Goal: Information Seeking & Learning: Learn about a topic

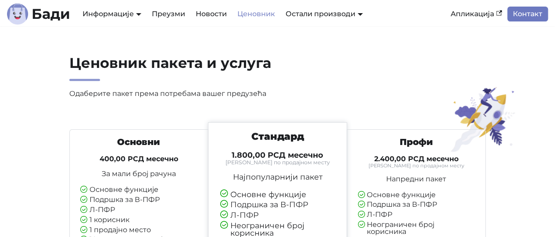
click at [529, 16] on link "Контакт" at bounding box center [527, 14] width 41 height 15
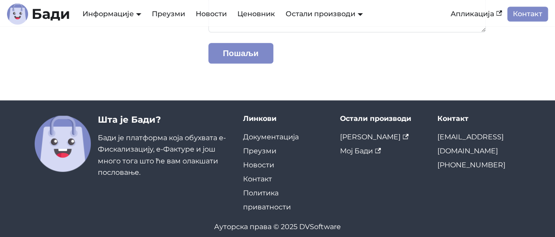
scroll to position [271, 0]
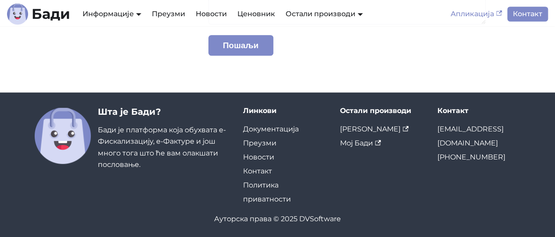
click at [473, 14] on link "Апликација" at bounding box center [476, 14] width 62 height 15
click at [286, 129] on link "Документација" at bounding box center [271, 129] width 56 height 8
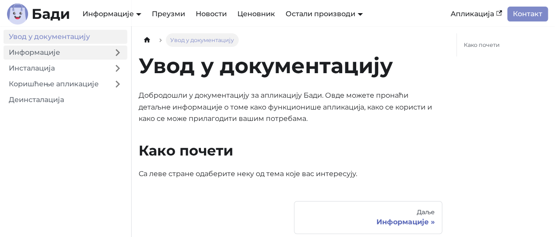
click at [51, 52] on link "Информације" at bounding box center [56, 53] width 104 height 14
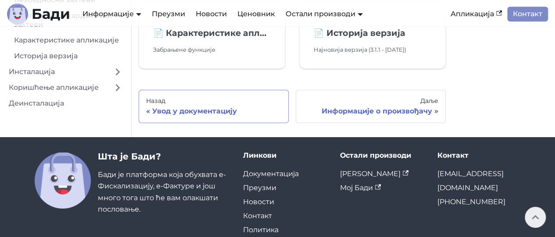
scroll to position [132, 0]
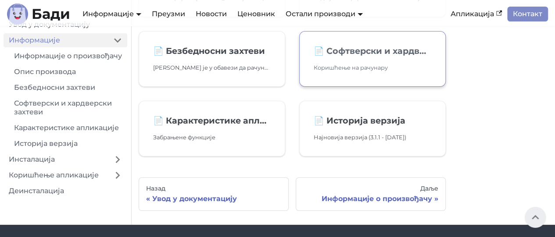
click at [362, 64] on p "Коришћење на рачунару" at bounding box center [373, 67] width 118 height 9
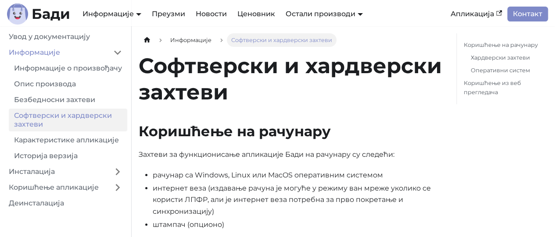
scroll to position [132, 0]
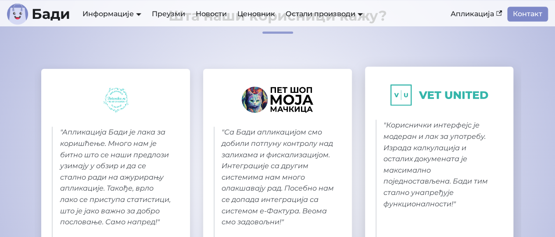
scroll to position [439, 0]
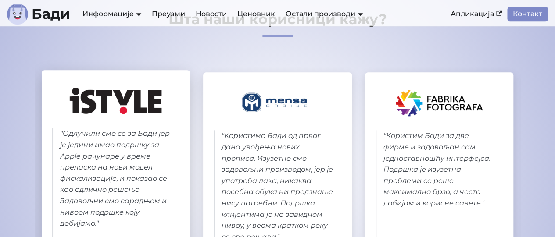
click at [93, 158] on blockquote "" Одлучили смо се за Бади јер је једини имао подршку за Apple рачунаре у време …" at bounding box center [116, 184] width 128 height 112
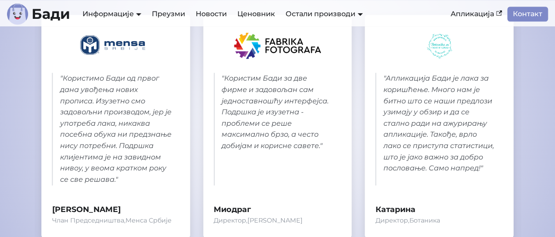
scroll to position [483, 0]
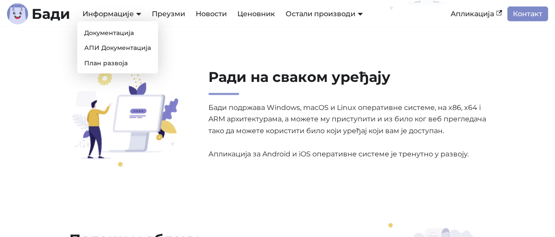
scroll to position [790, 0]
